Goal: Transaction & Acquisition: Purchase product/service

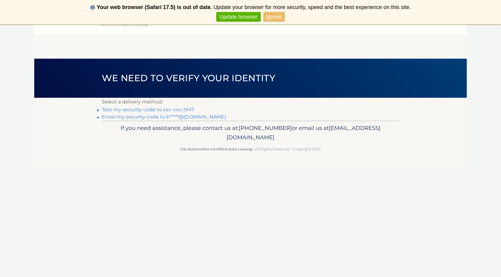
click at [162, 110] on link "Text my security code to xxx-xxx-1947" at bounding box center [148, 110] width 92 height 6
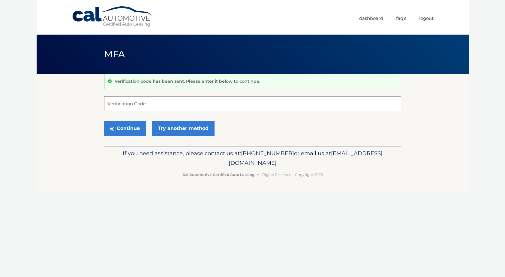
click at [136, 105] on input "Verification Code" at bounding box center [252, 103] width 297 height 15
type input "668523"
click at [132, 128] on button "Continue" at bounding box center [125, 128] width 42 height 15
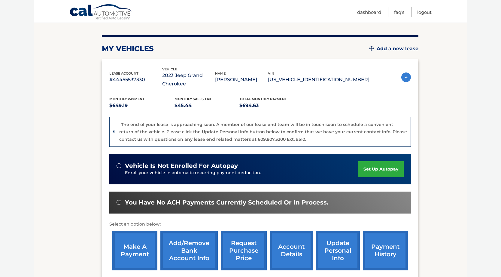
scroll to position [87, 0]
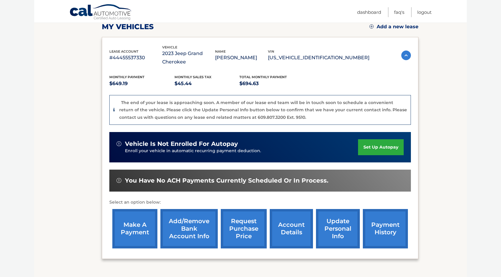
click at [140, 226] on link "make a payment" at bounding box center [134, 228] width 45 height 39
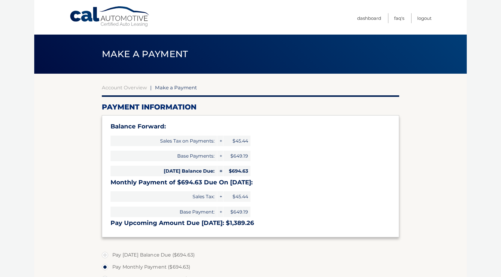
select select "NzJiNDg3MGQtNTAyZS00ZmQxLWI1NWEtOTcxOWQzNWMyYTk1"
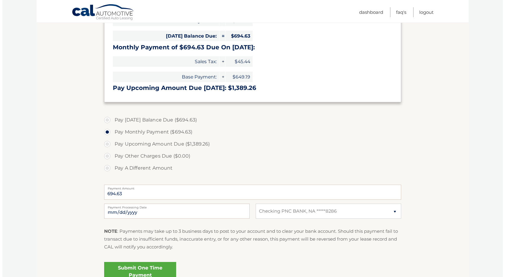
scroll to position [136, 0]
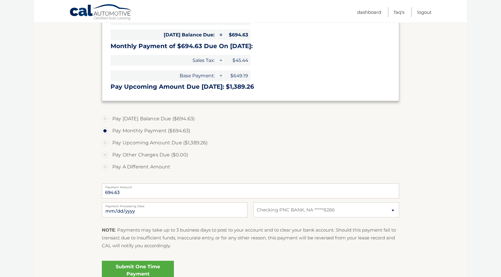
click at [144, 268] on link "Submit One Time Payment" at bounding box center [138, 269] width 72 height 19
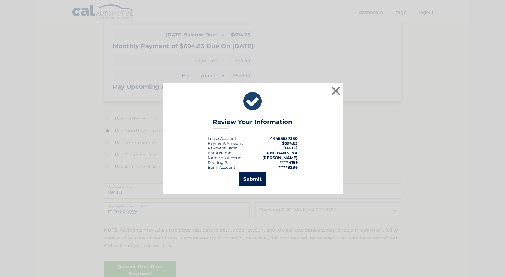
click at [251, 180] on button "Submit" at bounding box center [253, 179] width 28 height 14
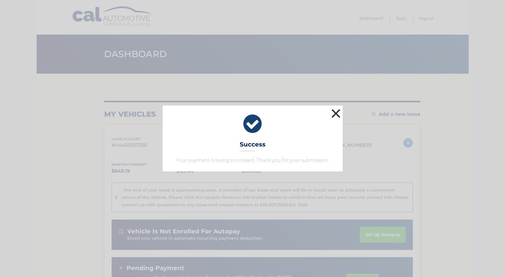
click at [336, 114] on button "×" at bounding box center [336, 113] width 12 height 12
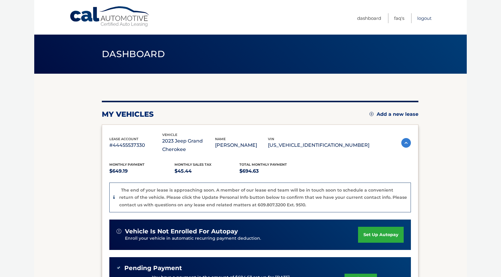
click at [427, 19] on link "Logout" at bounding box center [424, 18] width 14 height 10
